Goal: Check status

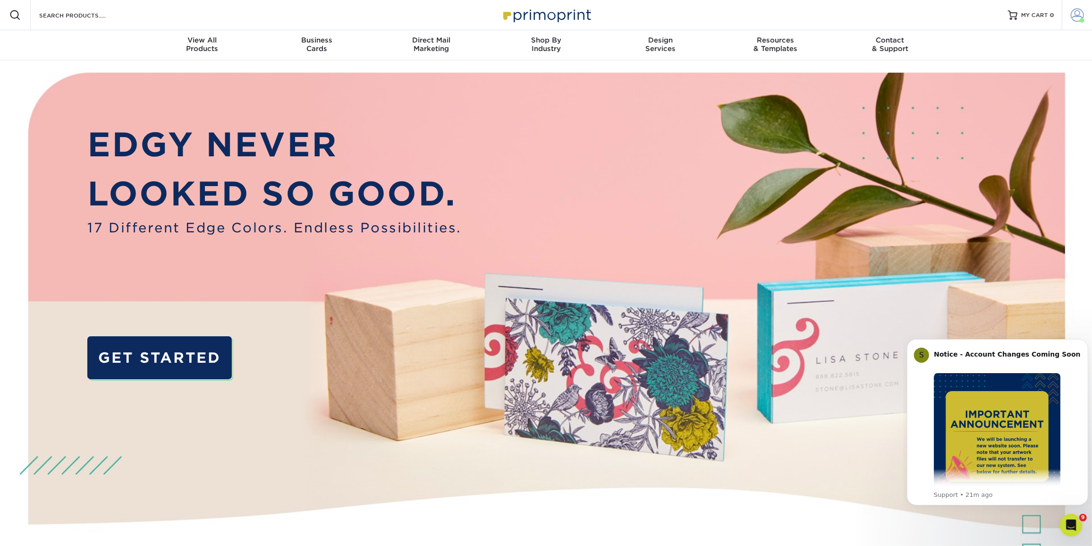
click at [1071, 22] on link "Account" at bounding box center [1077, 15] width 30 height 30
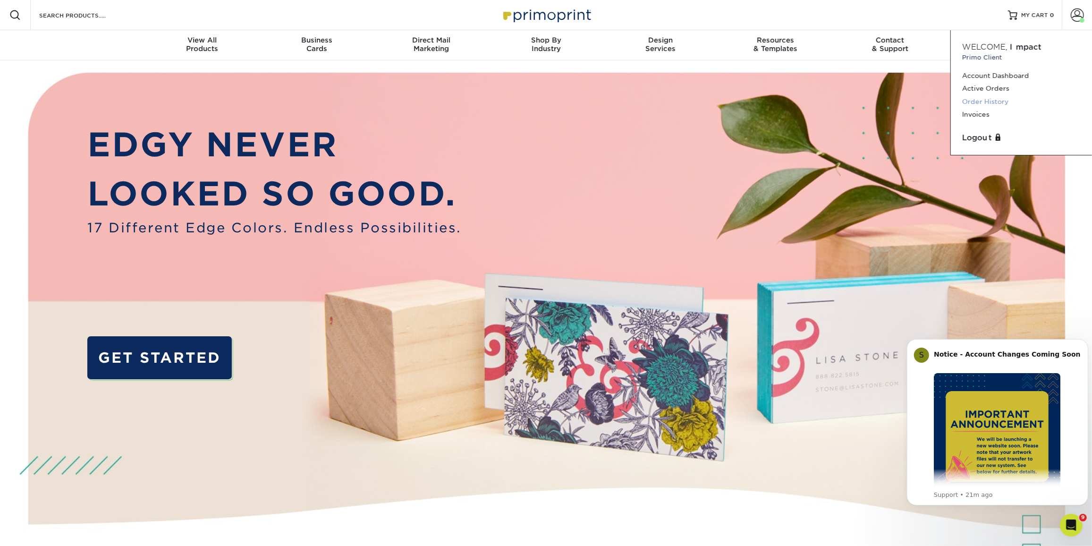
click at [992, 97] on link "Order History" at bounding box center [1021, 101] width 119 height 13
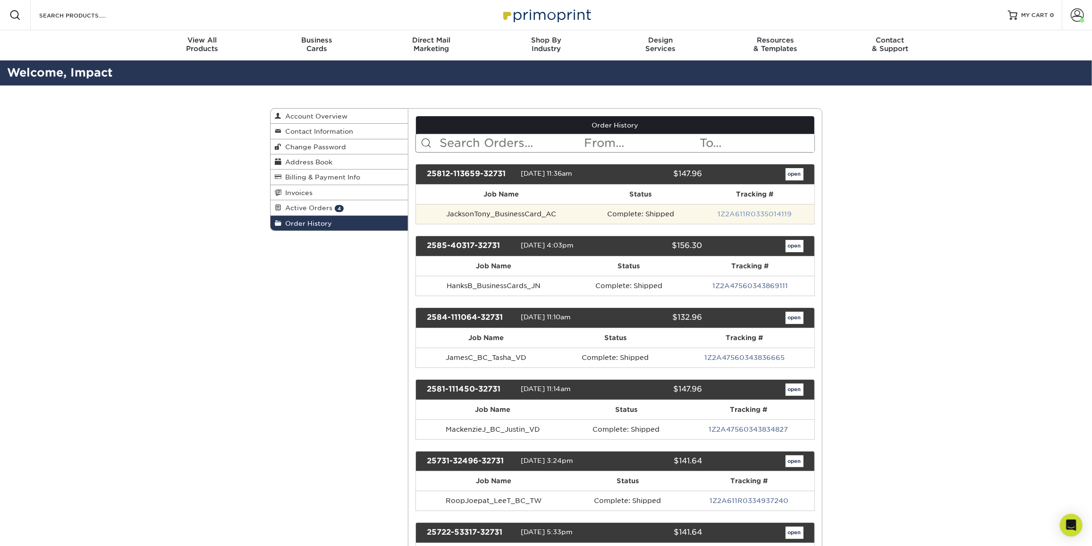
click at [735, 210] on link "1Z2A611R0335014119" at bounding box center [755, 214] width 74 height 8
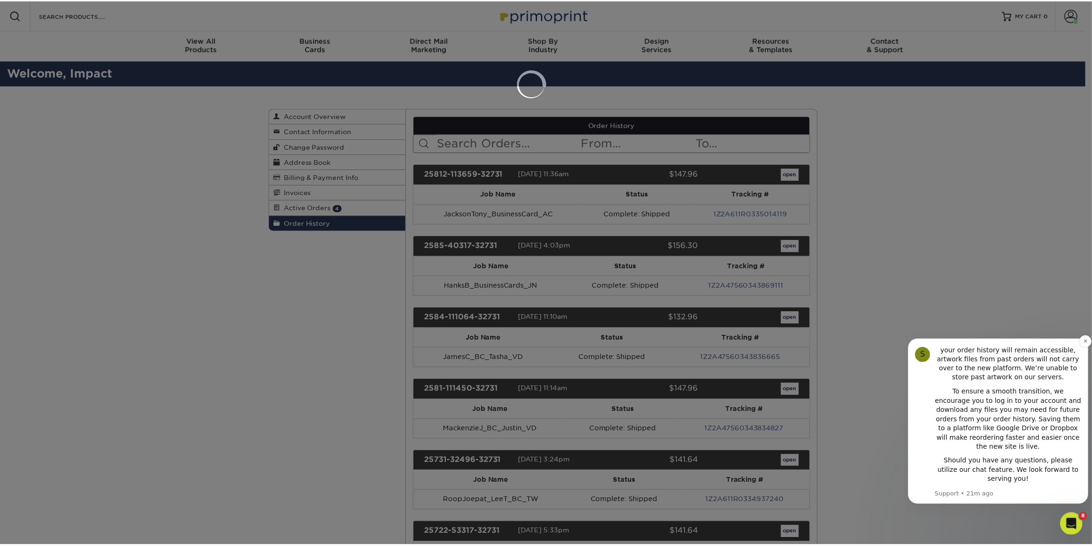
scroll to position [170, 0]
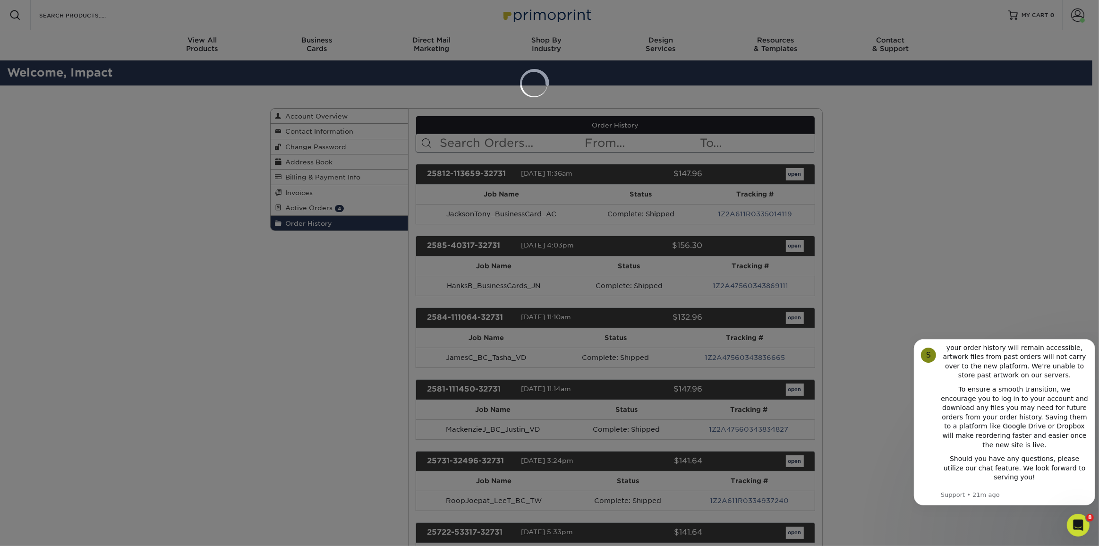
drag, startPoint x: 940, startPoint y: 210, endPoint x: 889, endPoint y: 197, distance: 51.8
click at [940, 211] on div at bounding box center [549, 273] width 1099 height 546
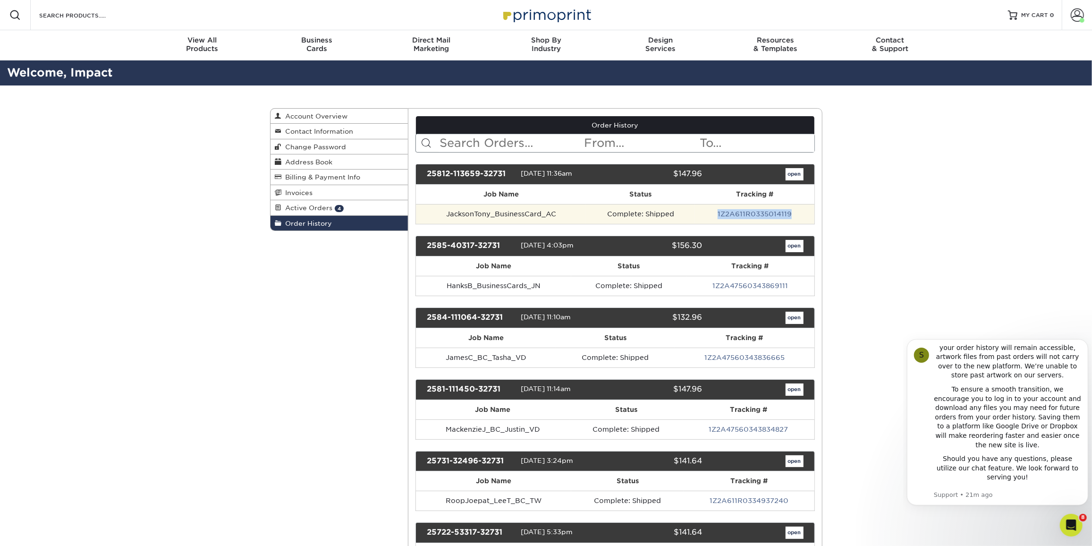
drag, startPoint x: 701, startPoint y: 209, endPoint x: 802, endPoint y: 212, distance: 101.1
click at [802, 212] on td "1Z2A611R0335014119" at bounding box center [754, 214] width 119 height 20
copy link "1Z2A611R0335014119"
